Goal: Task Accomplishment & Management: Manage account settings

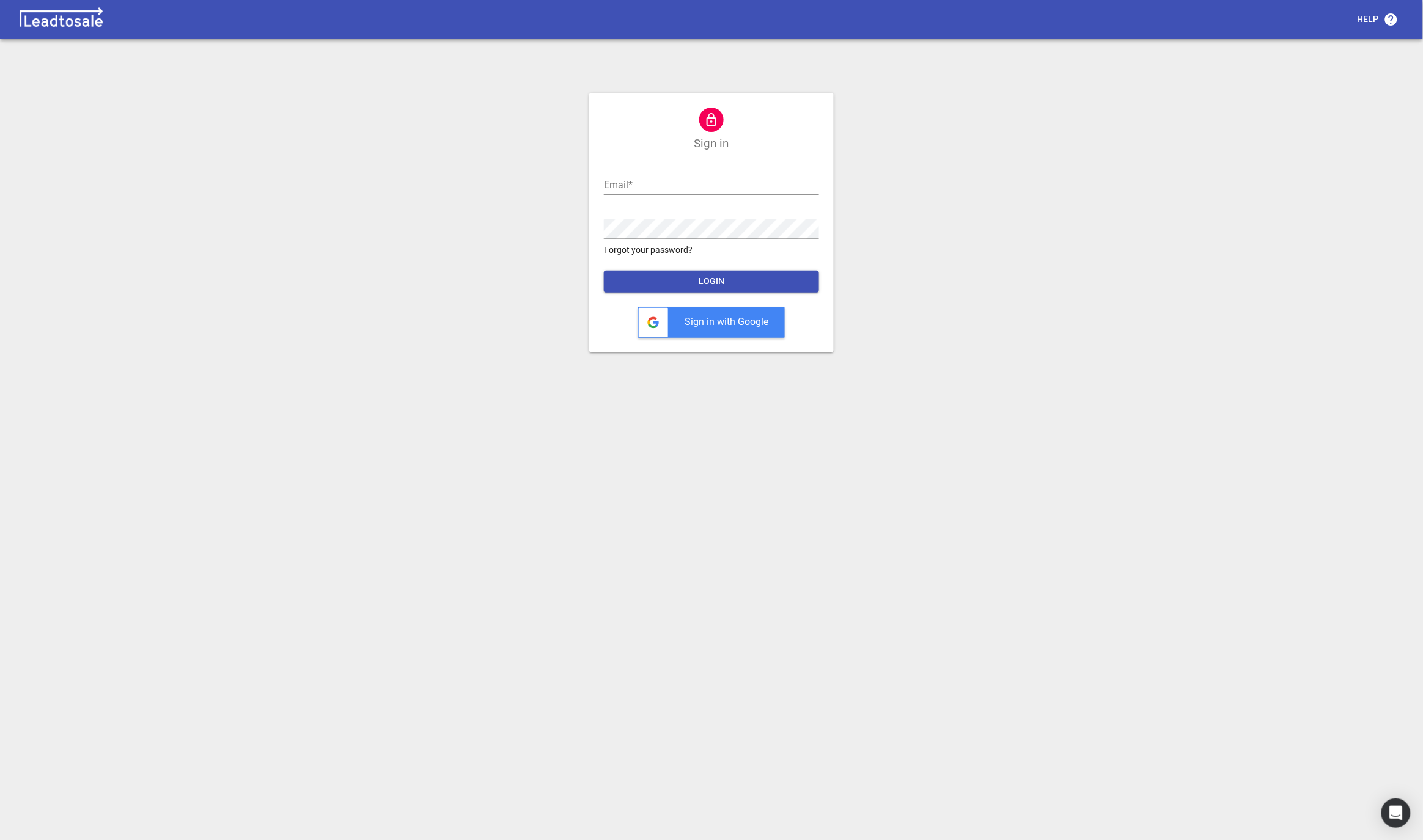
click at [639, 196] on form "Email  * Password  * Forgot your password? LOGIN Sign in with Google" at bounding box center [712, 247] width 215 height 182
click at [617, 186] on input "text" at bounding box center [712, 185] width 215 height 20
type input "[EMAIL_ADDRESS][DOMAIN_NAME]"
click at [665, 244] on p "Forgot your password?" at bounding box center [712, 250] width 215 height 13
click at [618, 185] on input "[EMAIL_ADDRESS][DOMAIN_NAME]" at bounding box center [712, 185] width 215 height 20
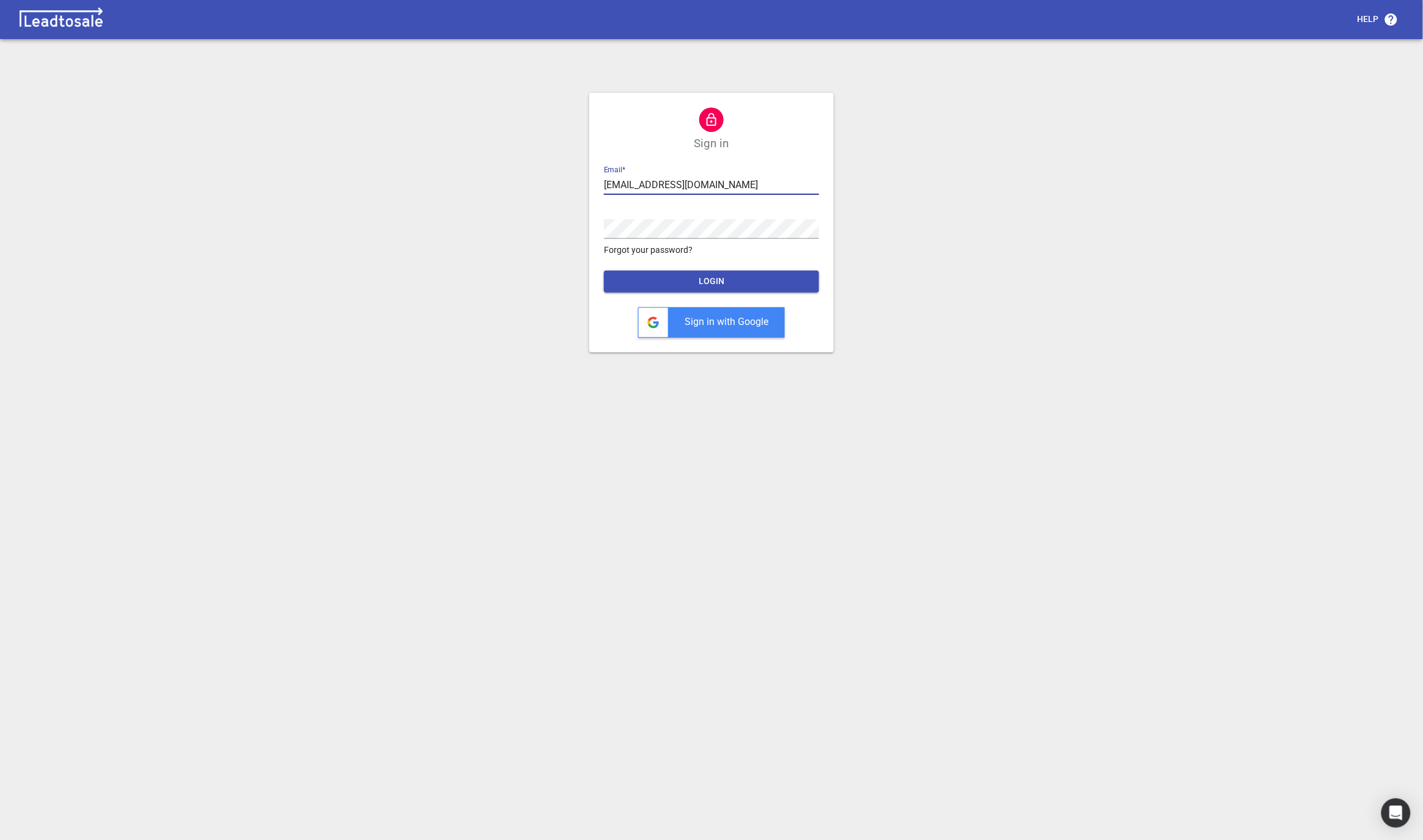
click at [618, 185] on input "[EMAIL_ADDRESS][DOMAIN_NAME]" at bounding box center [712, 185] width 215 height 20
click at [619, 256] on form "Email  * nick@bluelightweb.co.nz Password  * Forgot your password? LOGIN Sign i…" at bounding box center [712, 247] width 215 height 182
click at [623, 196] on form "Email  * Password  * Forgot your password? LOGIN Sign in with Google" at bounding box center [712, 247] width 215 height 182
click at [620, 190] on input "text" at bounding box center [712, 185] width 215 height 20
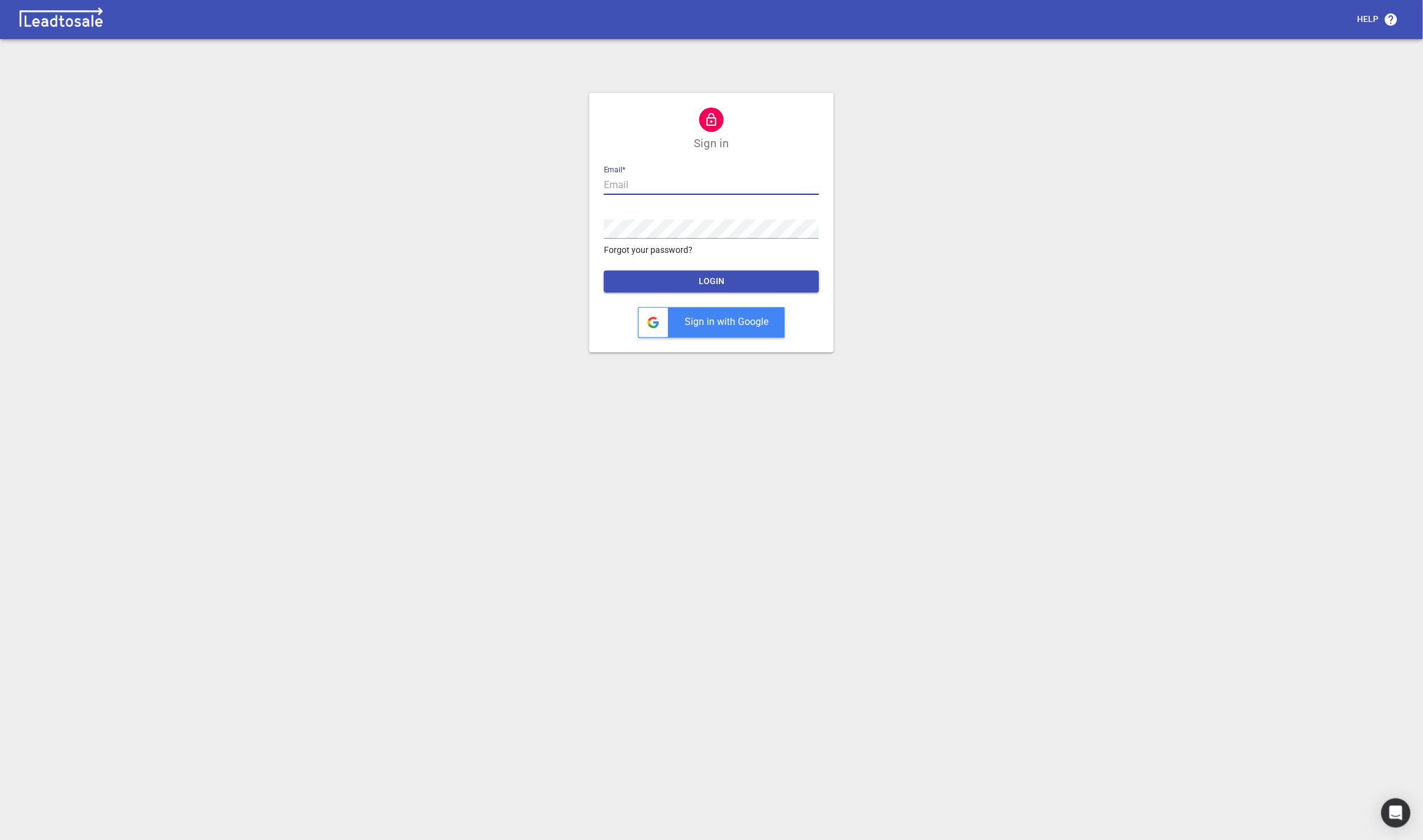
type input "[EMAIL_ADDRESS][DOMAIN_NAME]"
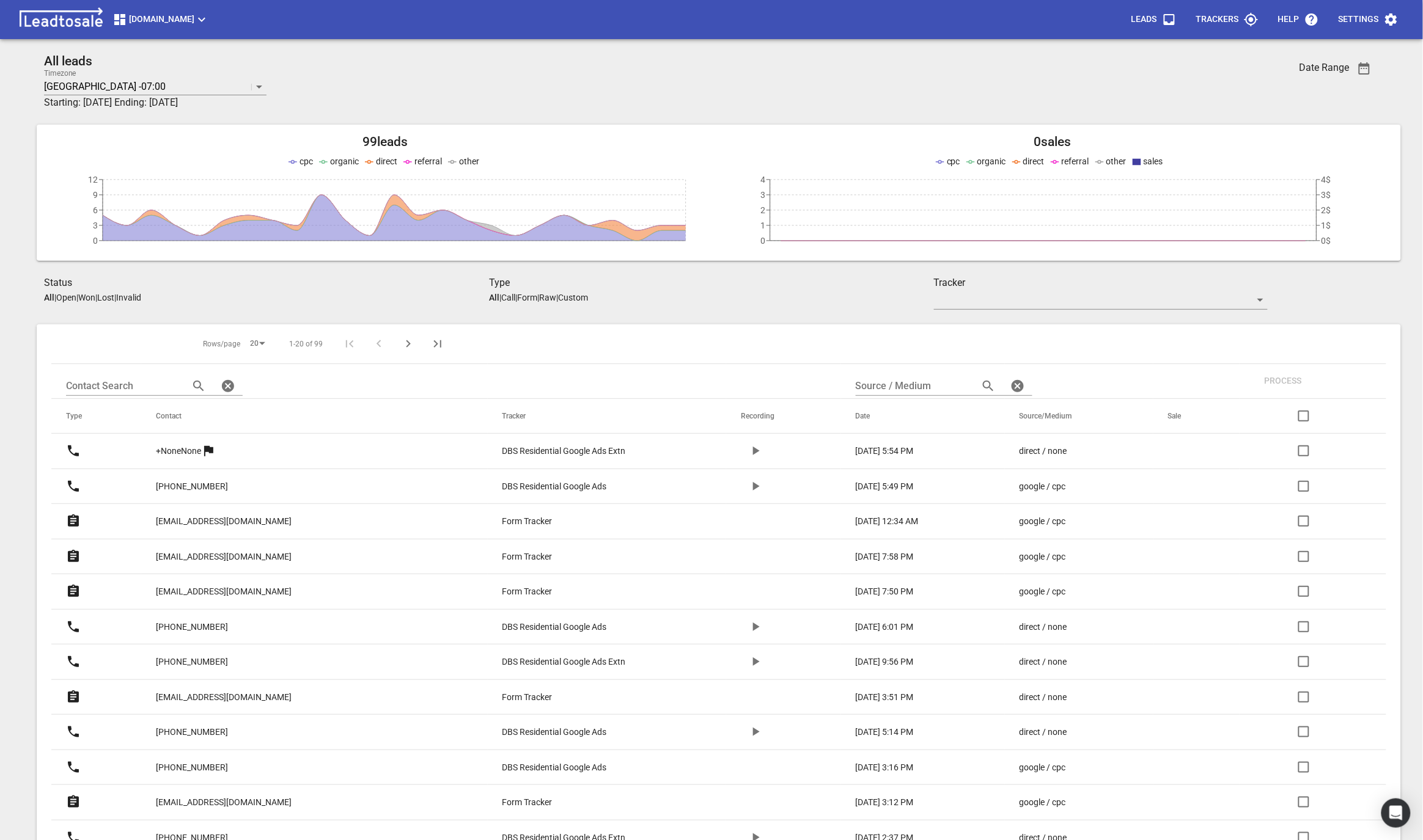
click at [136, 27] on button "DBSresidential.co.nz" at bounding box center [160, 20] width 106 height 25
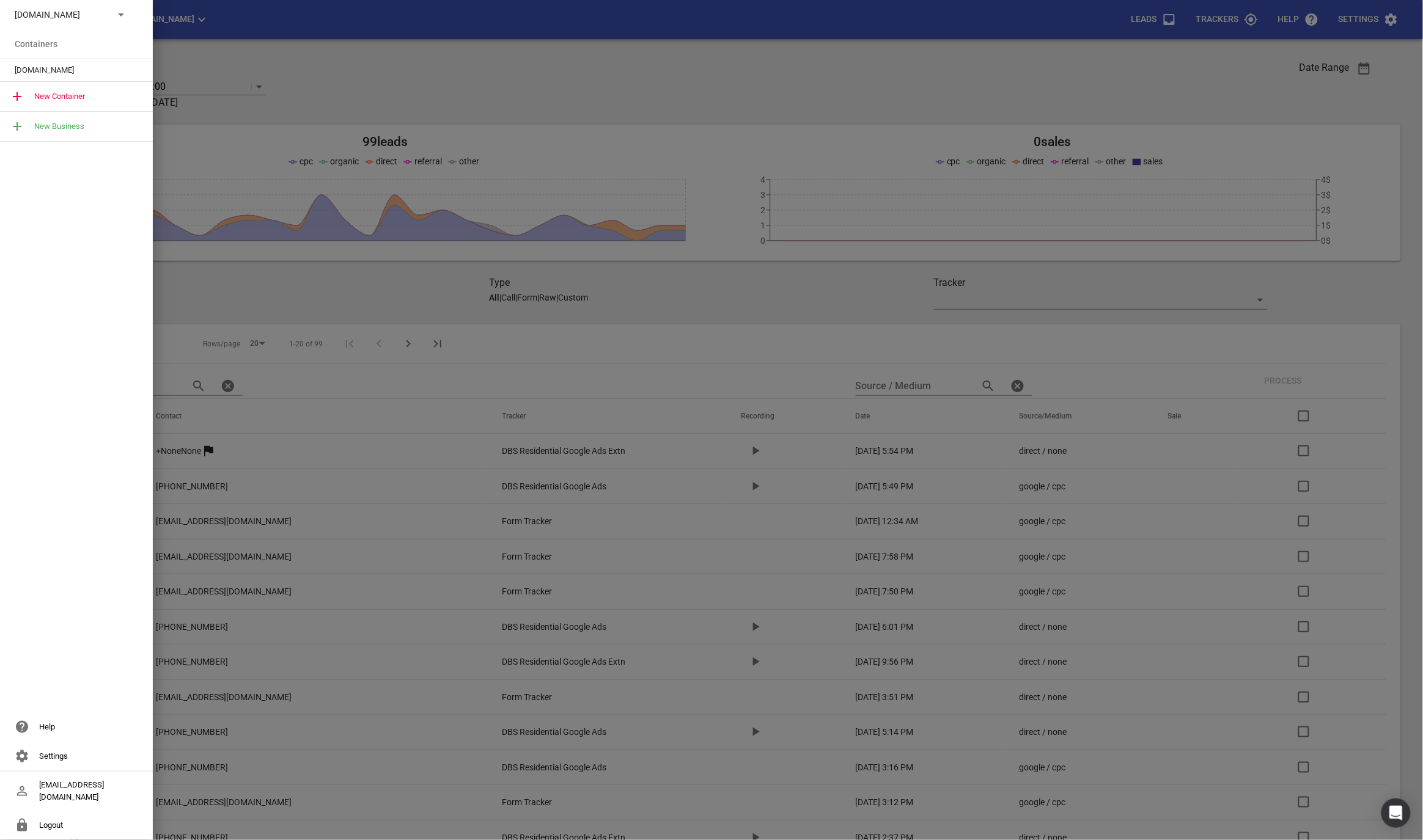
click at [86, 18] on p "DBSresidential.co.nz" at bounding box center [59, 15] width 90 height 13
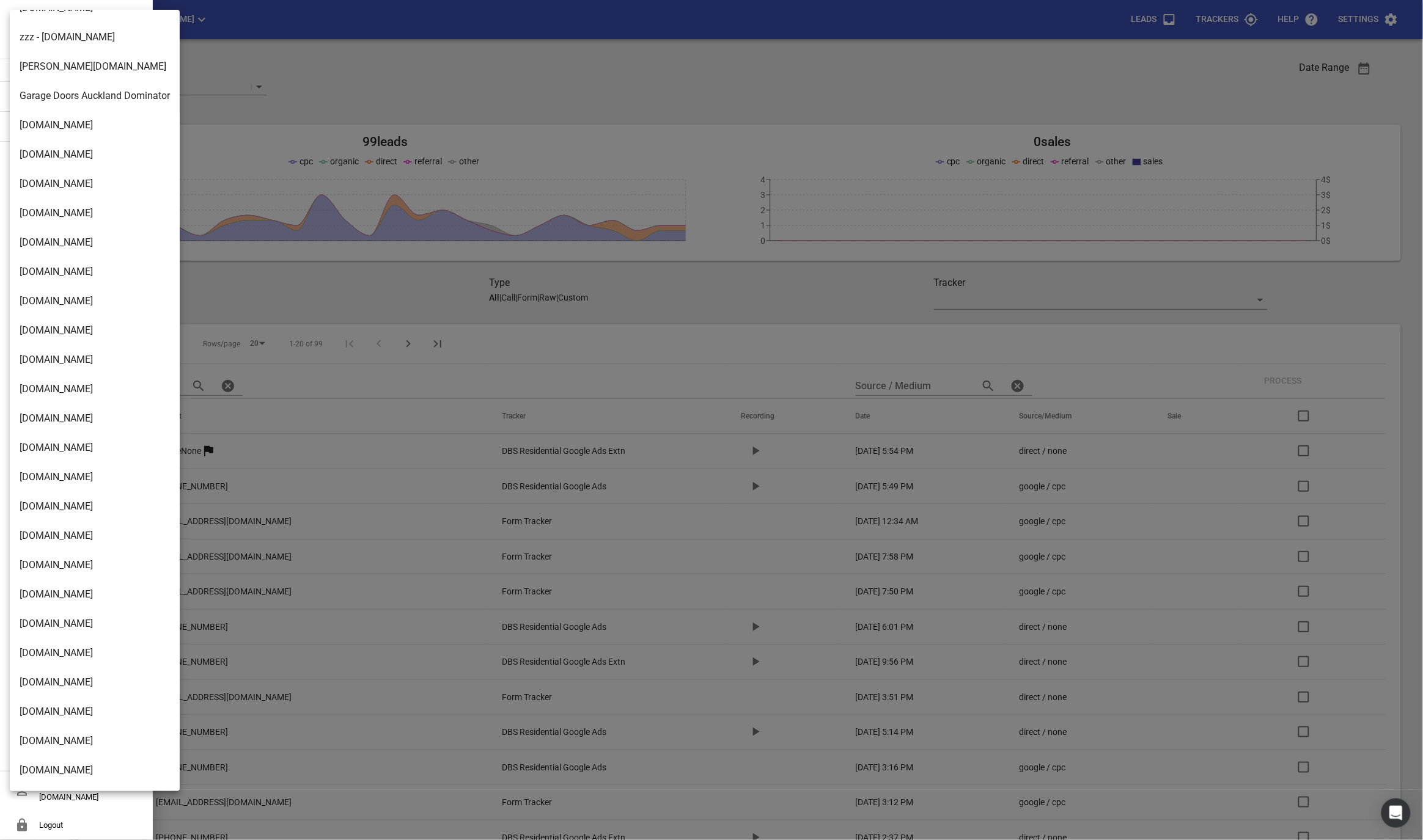
scroll to position [1778, 0]
click at [44, 478] on li "Ubsauckland.co.nz" at bounding box center [94, 480] width 170 height 30
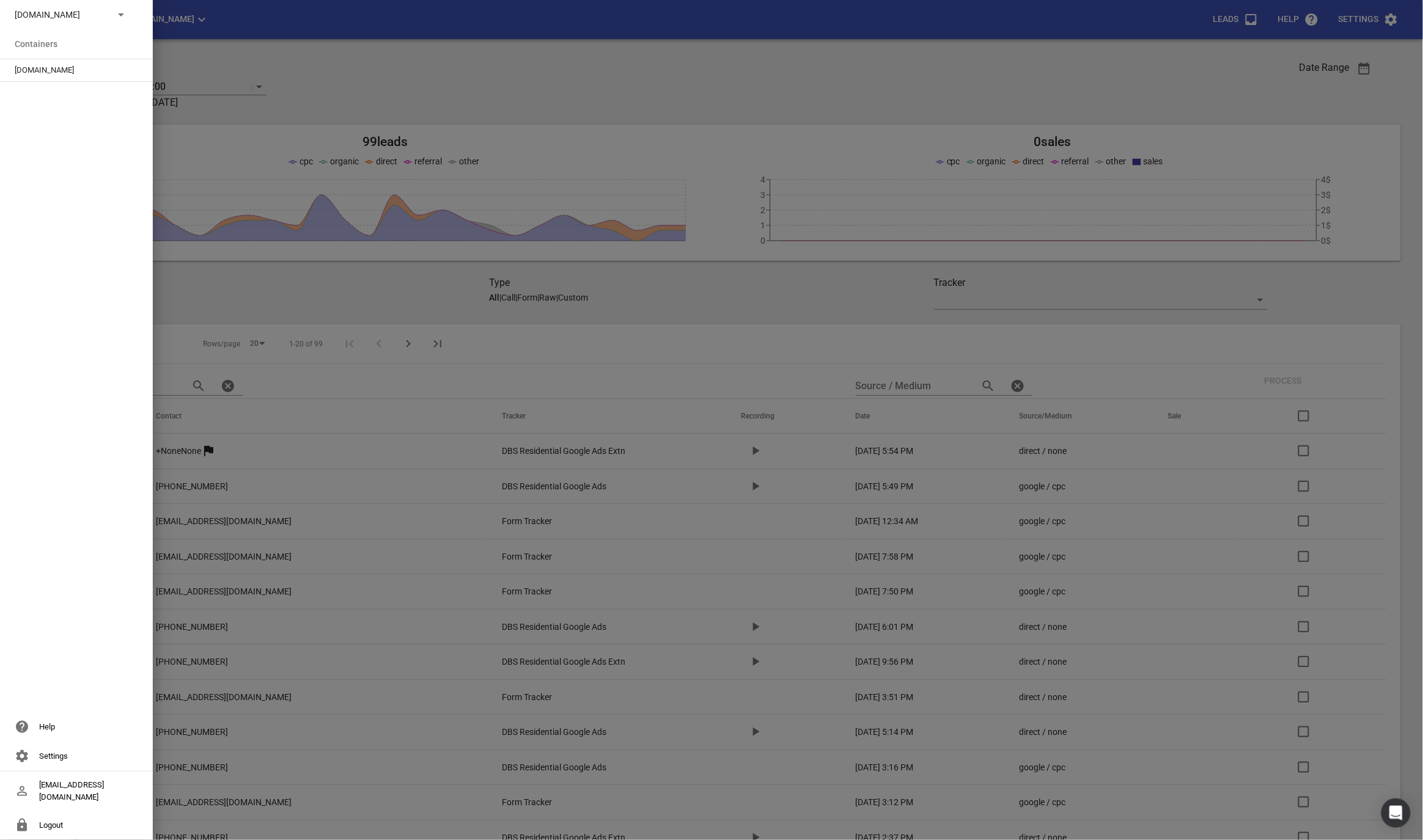
click at [35, 70] on span "Ubsauckland.co.nz" at bounding box center [71, 70] width 113 height 12
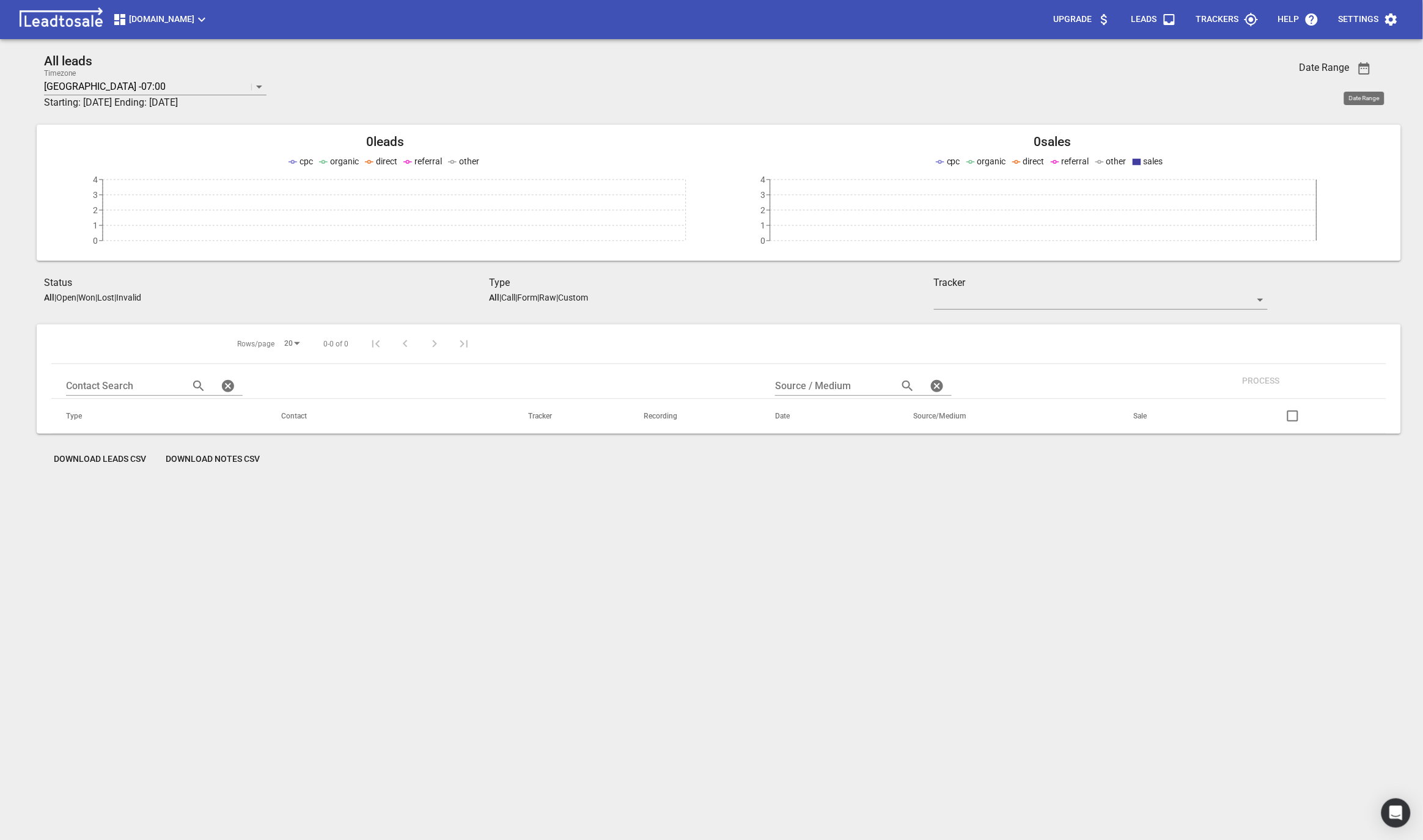
click at [1365, 64] on icon "button" at bounding box center [1364, 68] width 11 height 12
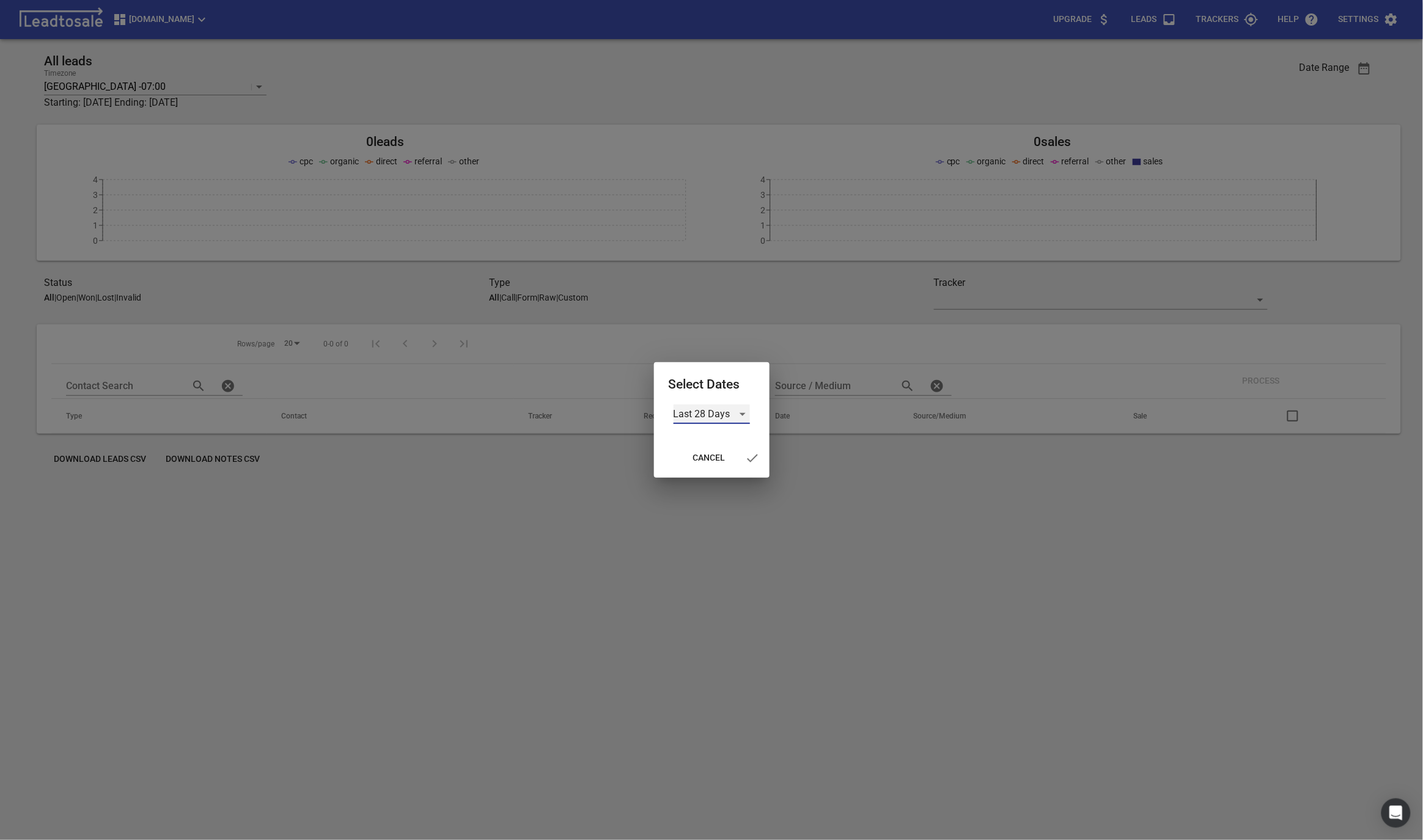
click at [725, 412] on div "Last 28 Days" at bounding box center [712, 414] width 76 height 20
click at [700, 469] on li "All Time" at bounding box center [712, 473] width 76 height 30
click at [744, 457] on icon "button" at bounding box center [745, 458] width 15 height 15
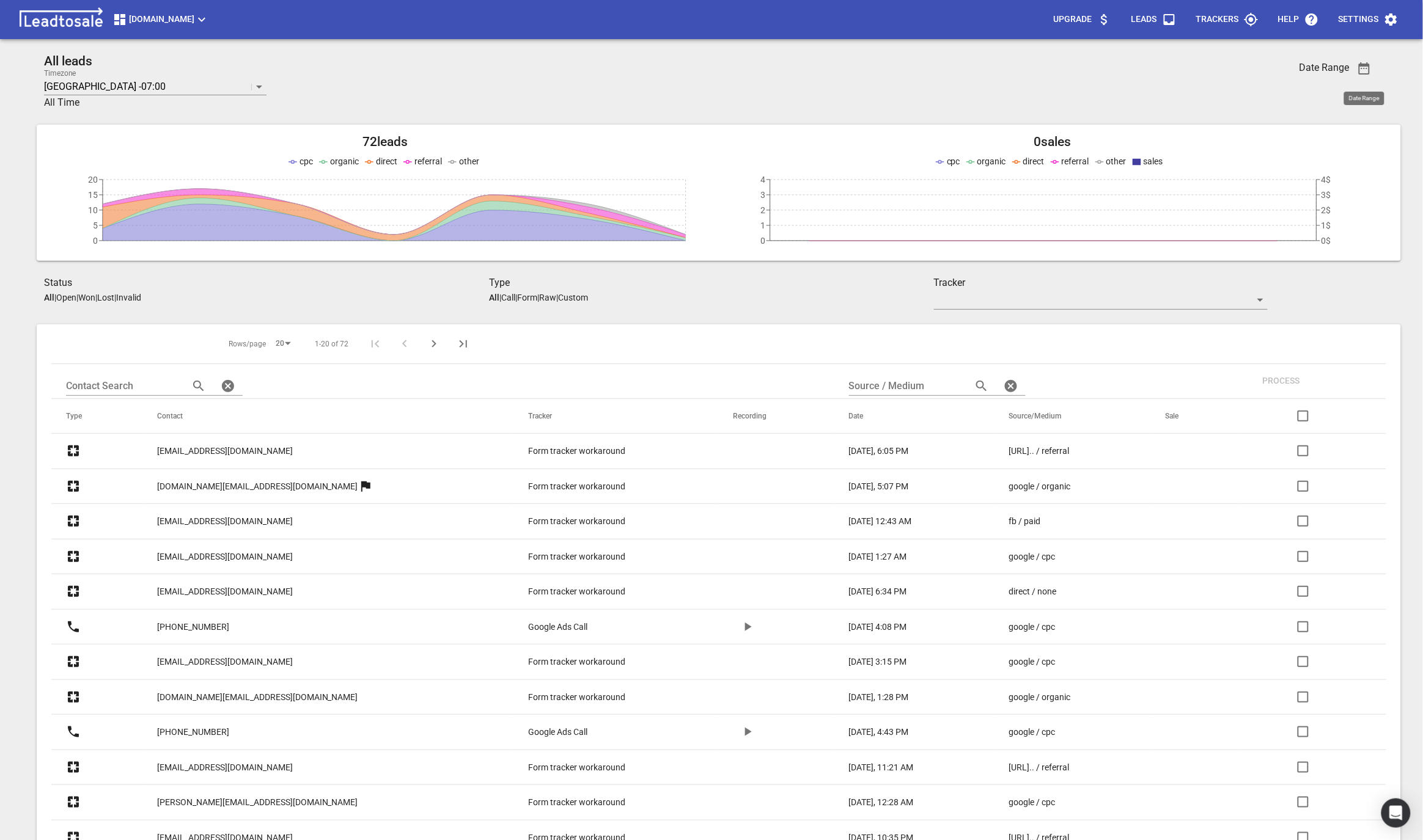
click at [1082, 80] on div "All leads Timezone Vancouver -07:00 All Time" at bounding box center [601, 81] width 1112 height 56
